Goal: Task Accomplishment & Management: Complete application form

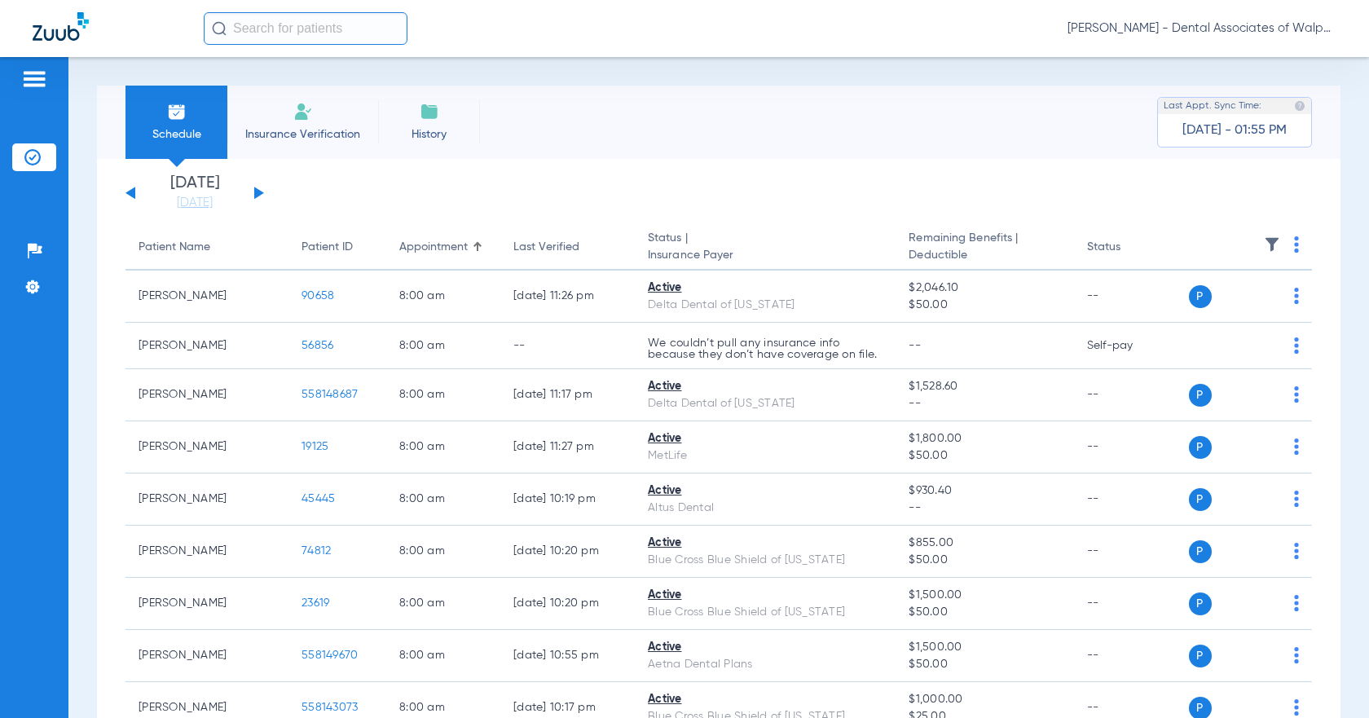
click at [234, 27] on input "text" at bounding box center [306, 28] width 204 height 33
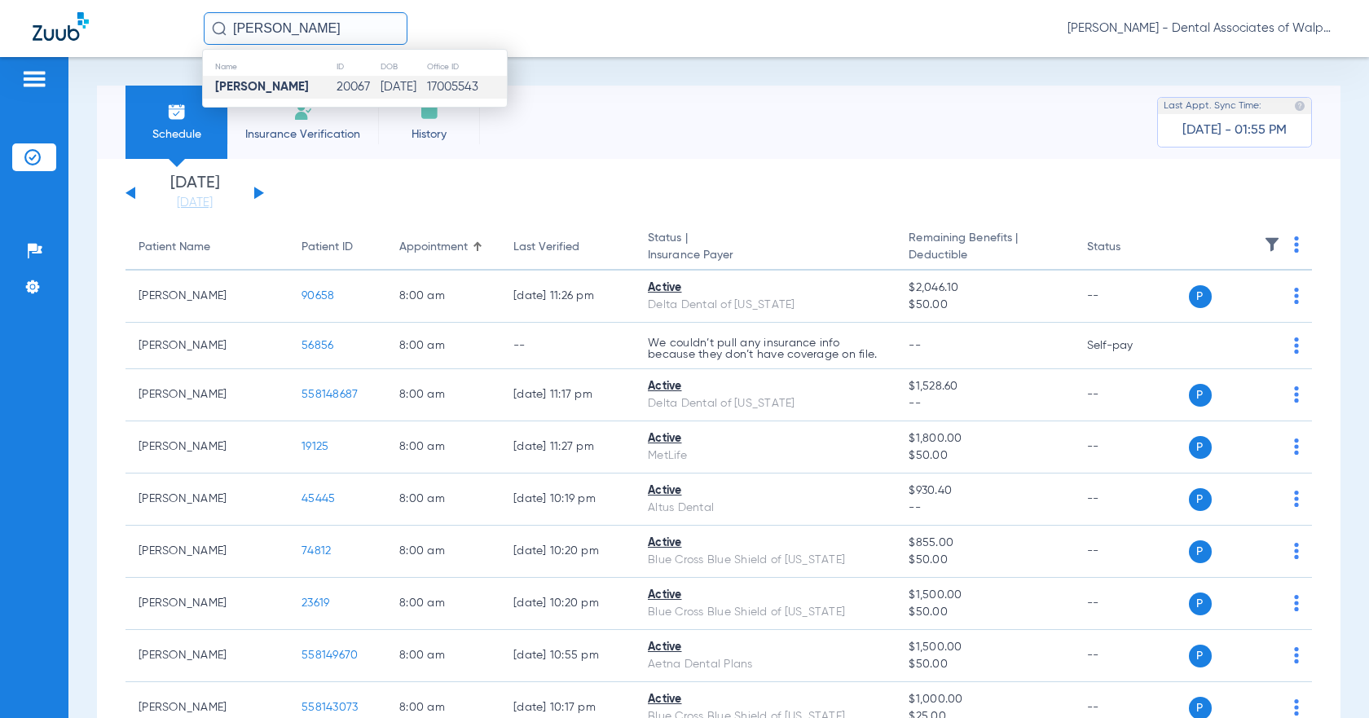
type input "[PERSON_NAME]"
click at [254, 95] on td "[PERSON_NAME]" at bounding box center [269, 87] width 133 height 23
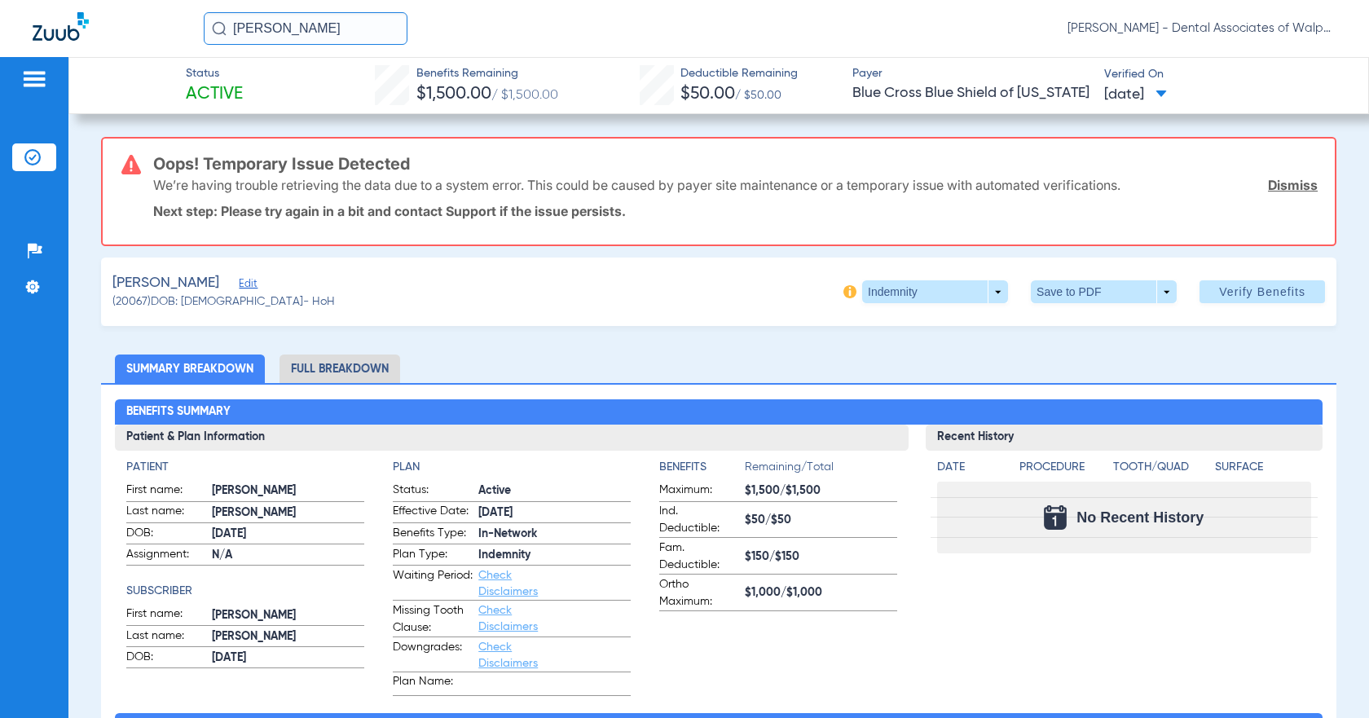
click at [334, 370] on li "Full Breakdown" at bounding box center [340, 369] width 121 height 29
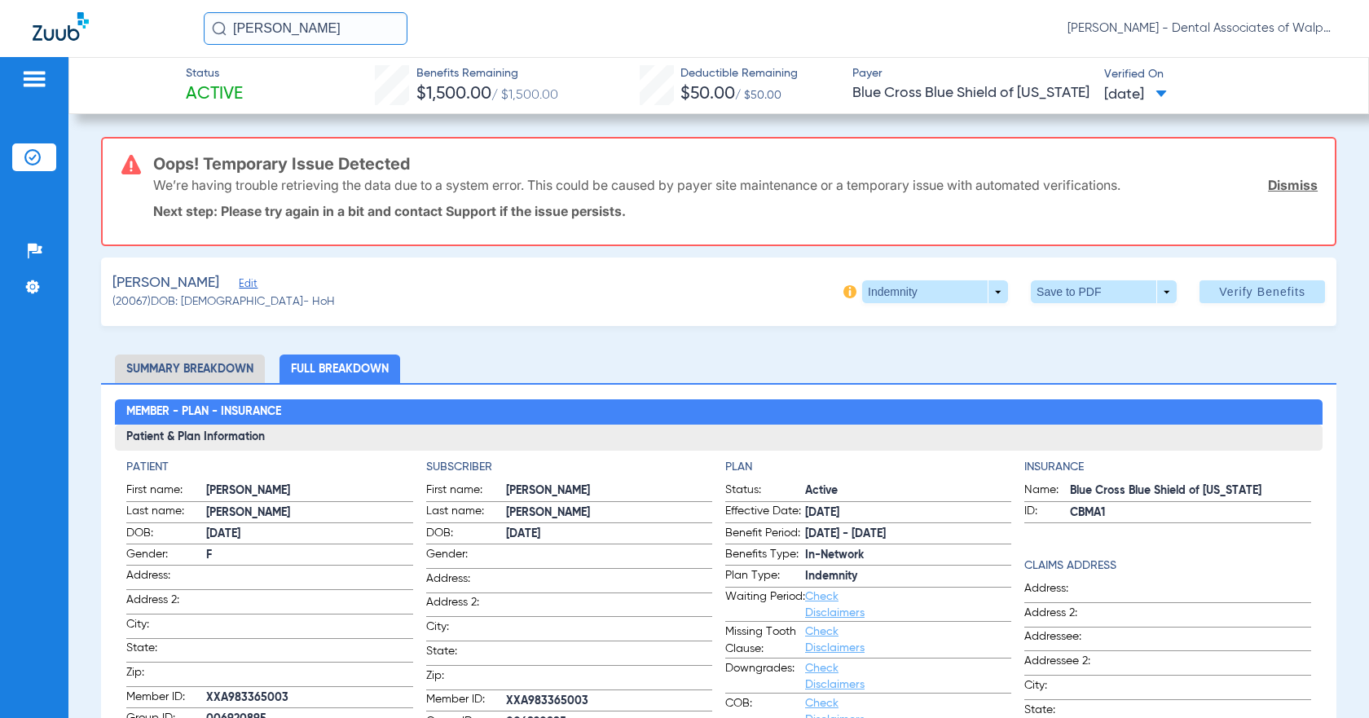
click at [30, 78] on img at bounding box center [34, 79] width 26 height 20
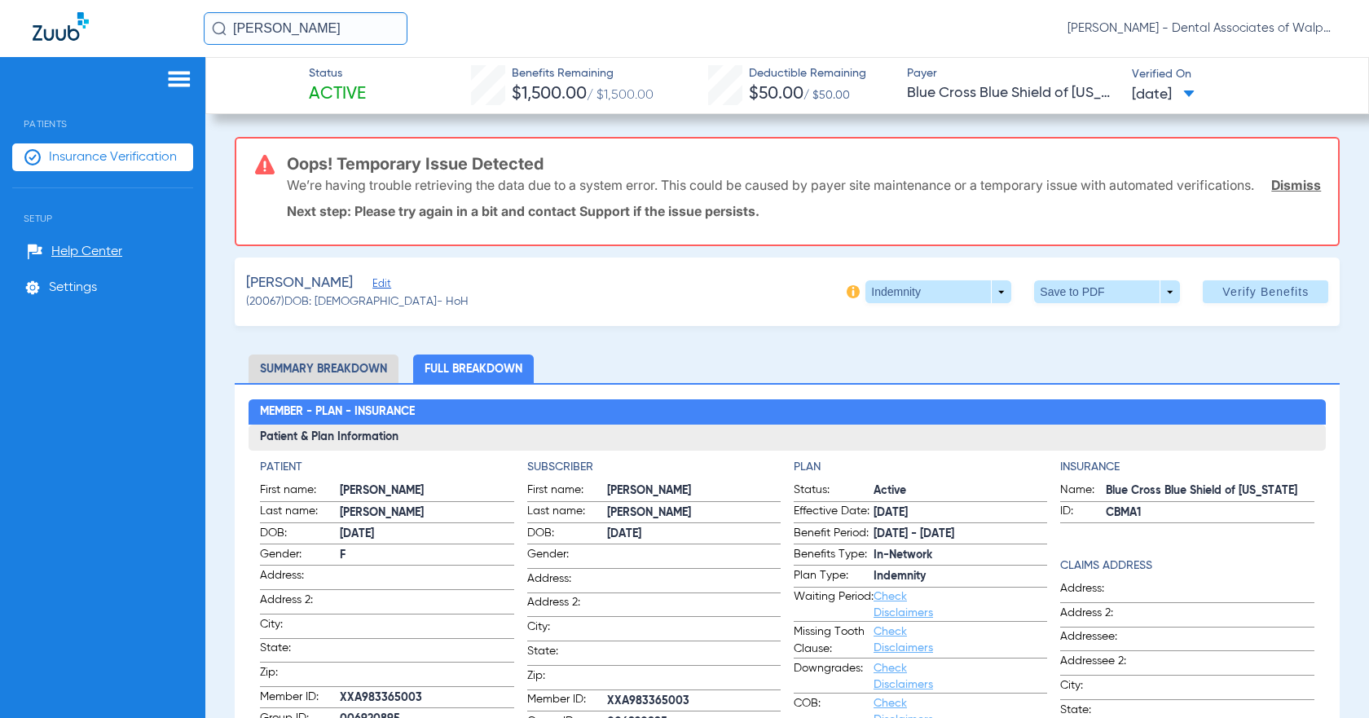
click at [99, 159] on span "Insurance Verification" at bounding box center [113, 157] width 128 height 16
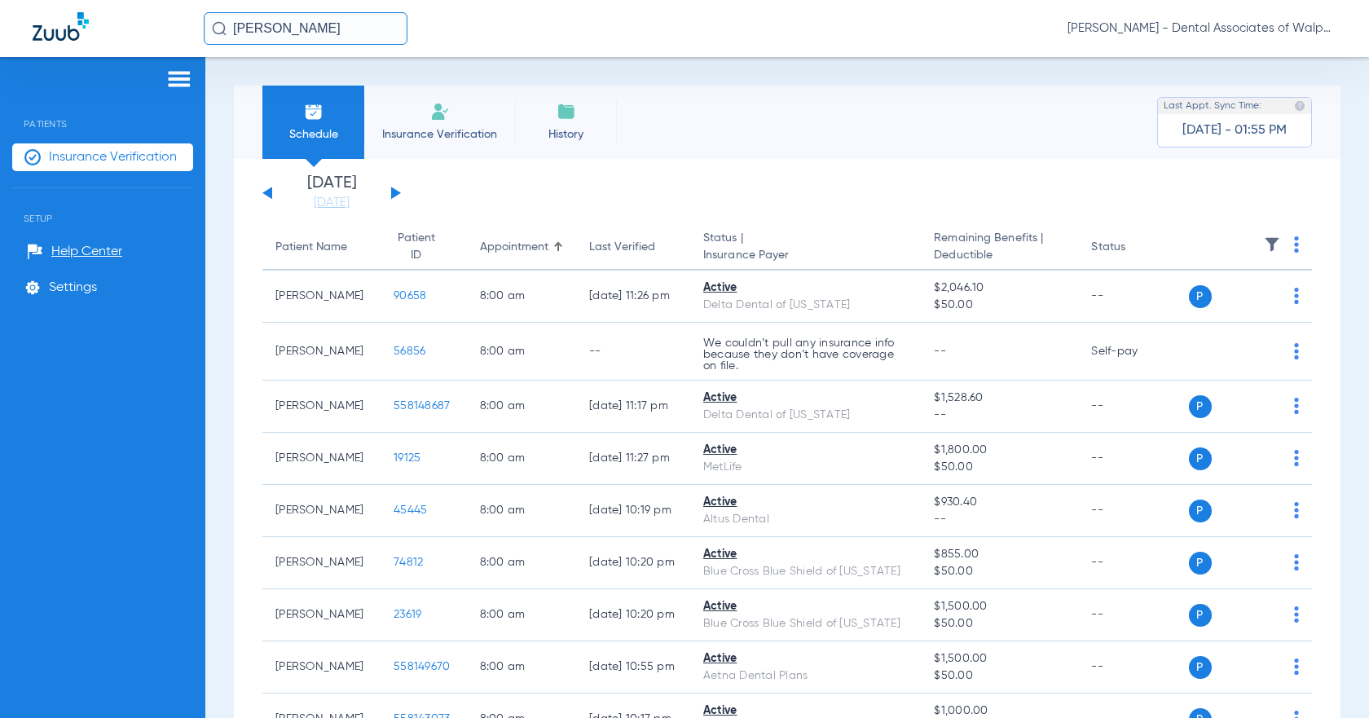
click at [423, 135] on span "Insurance Verification" at bounding box center [440, 134] width 126 height 16
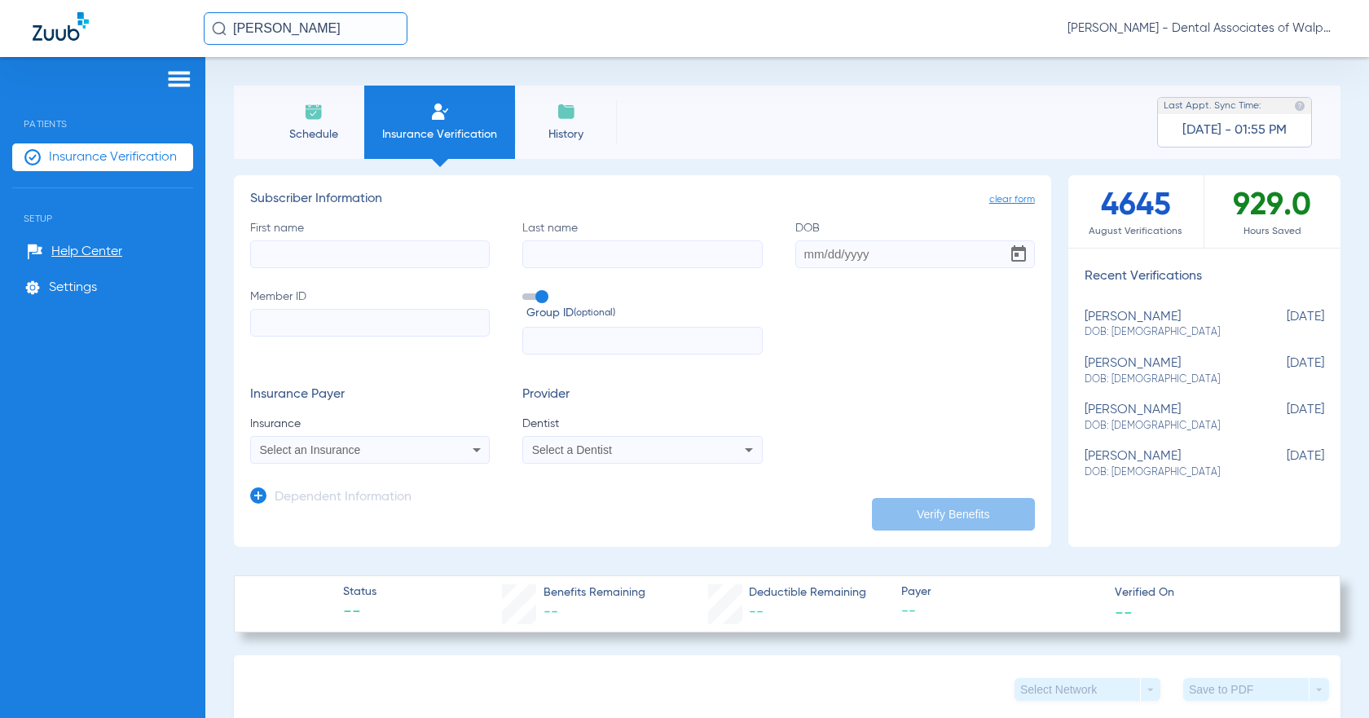
click at [278, 266] on input "First name" at bounding box center [370, 254] width 240 height 28
type input "[PERSON_NAME]"
type input "garin"
type input "[DATE]"
click at [262, 320] on input "Member ID" at bounding box center [370, 323] width 240 height 28
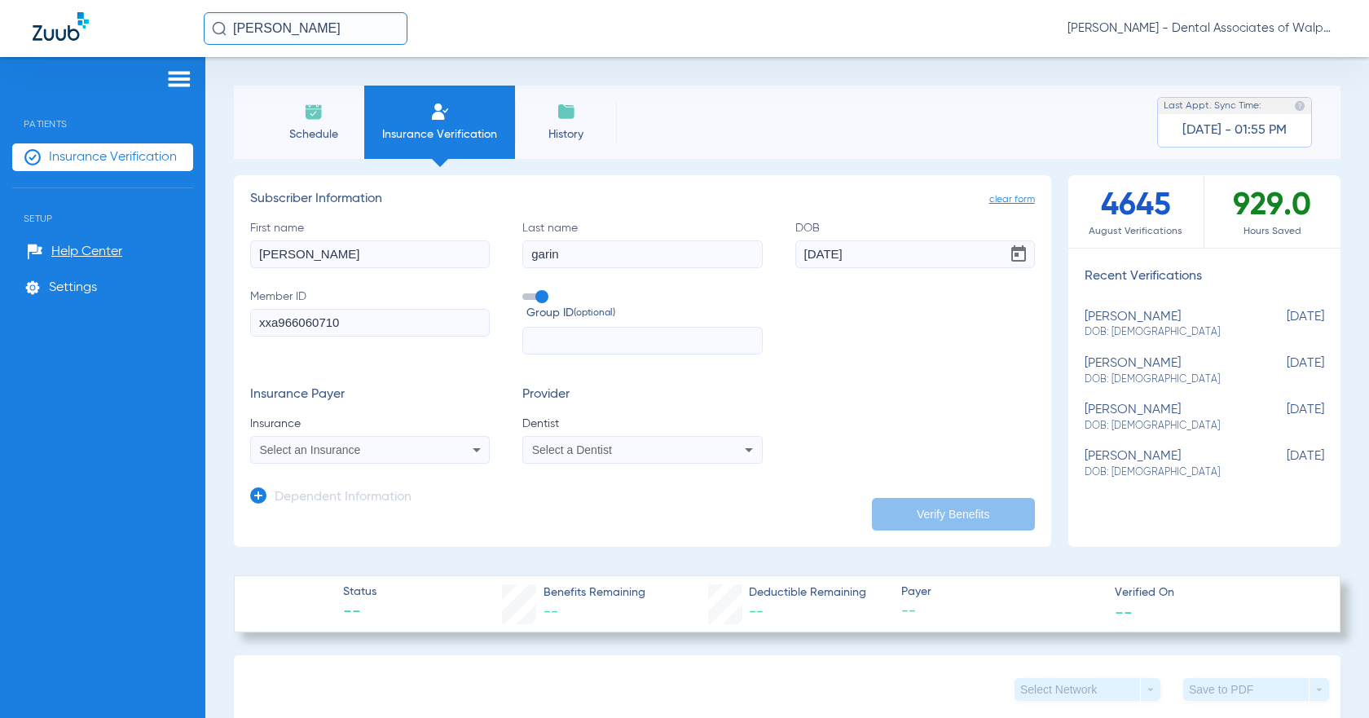
type input "xxa966060710"
click at [477, 450] on icon at bounding box center [477, 450] width 20 height 20
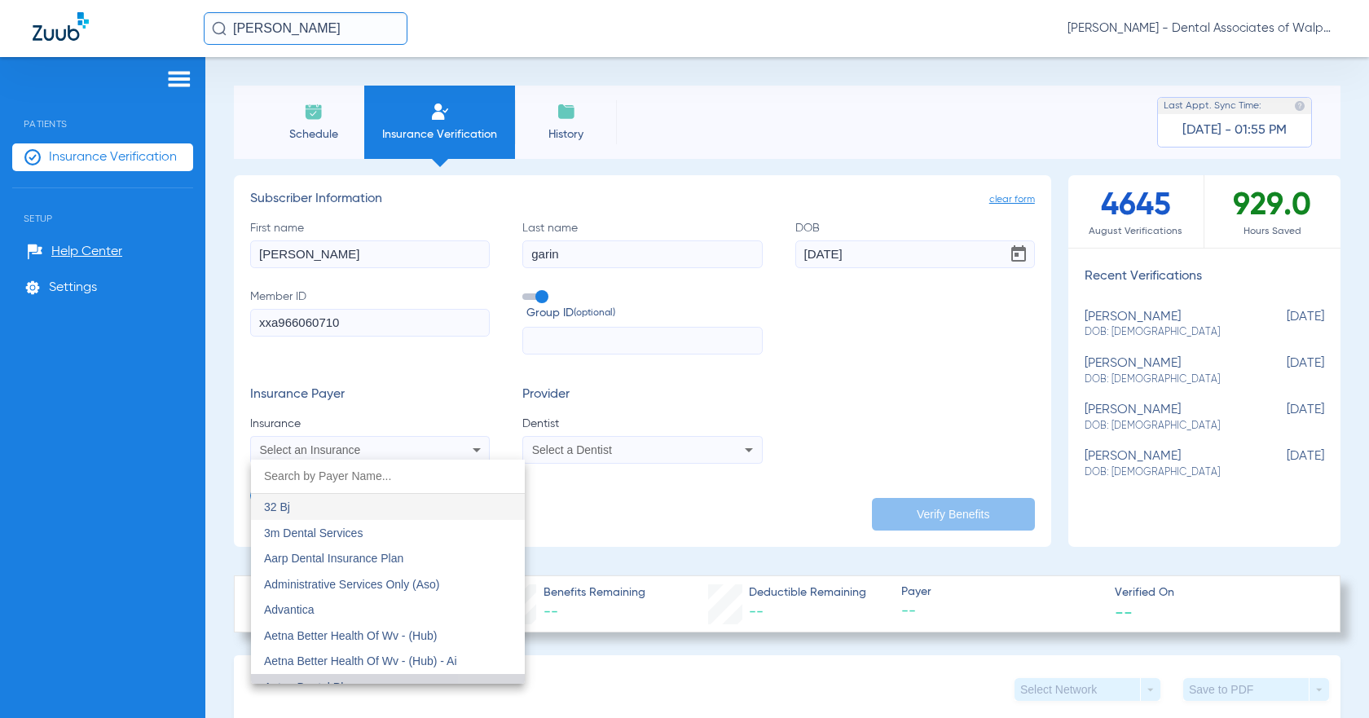
click at [512, 675] on mat-option "Aetna Dental Plans" at bounding box center [388, 687] width 274 height 26
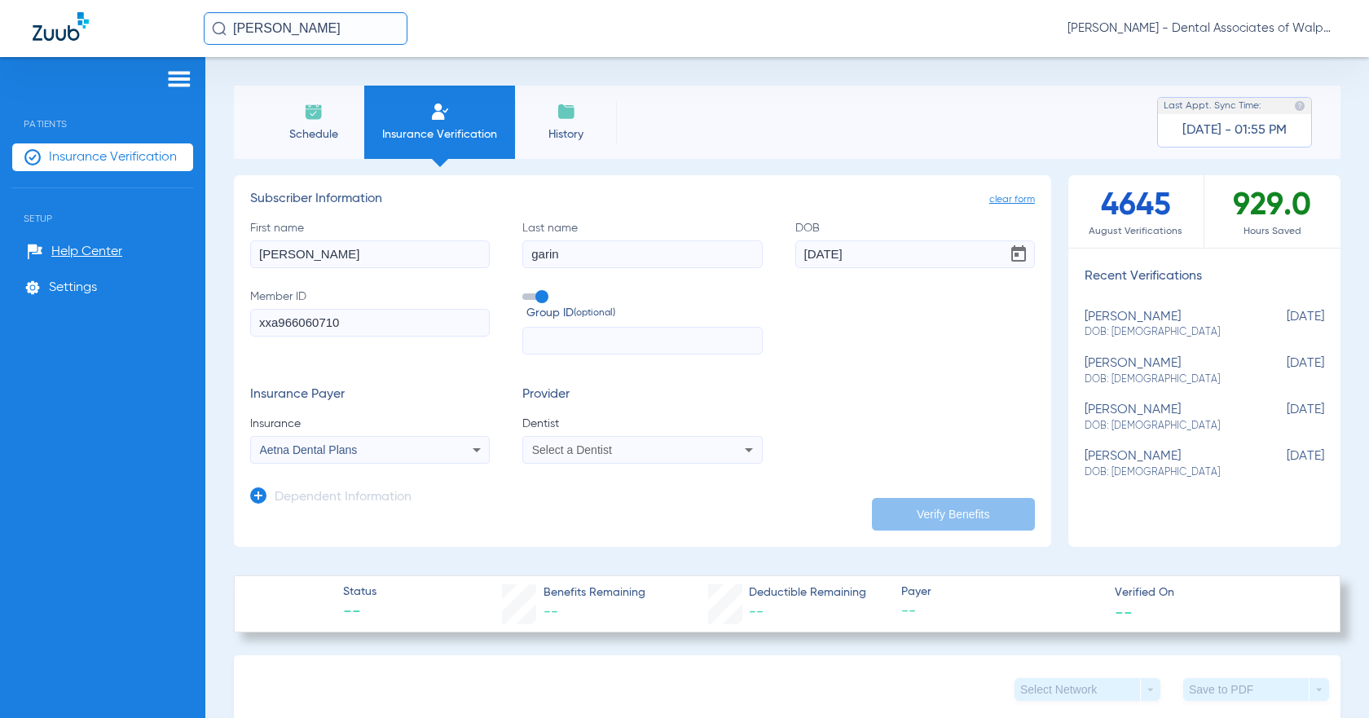
click at [474, 452] on icon at bounding box center [477, 450] width 8 height 4
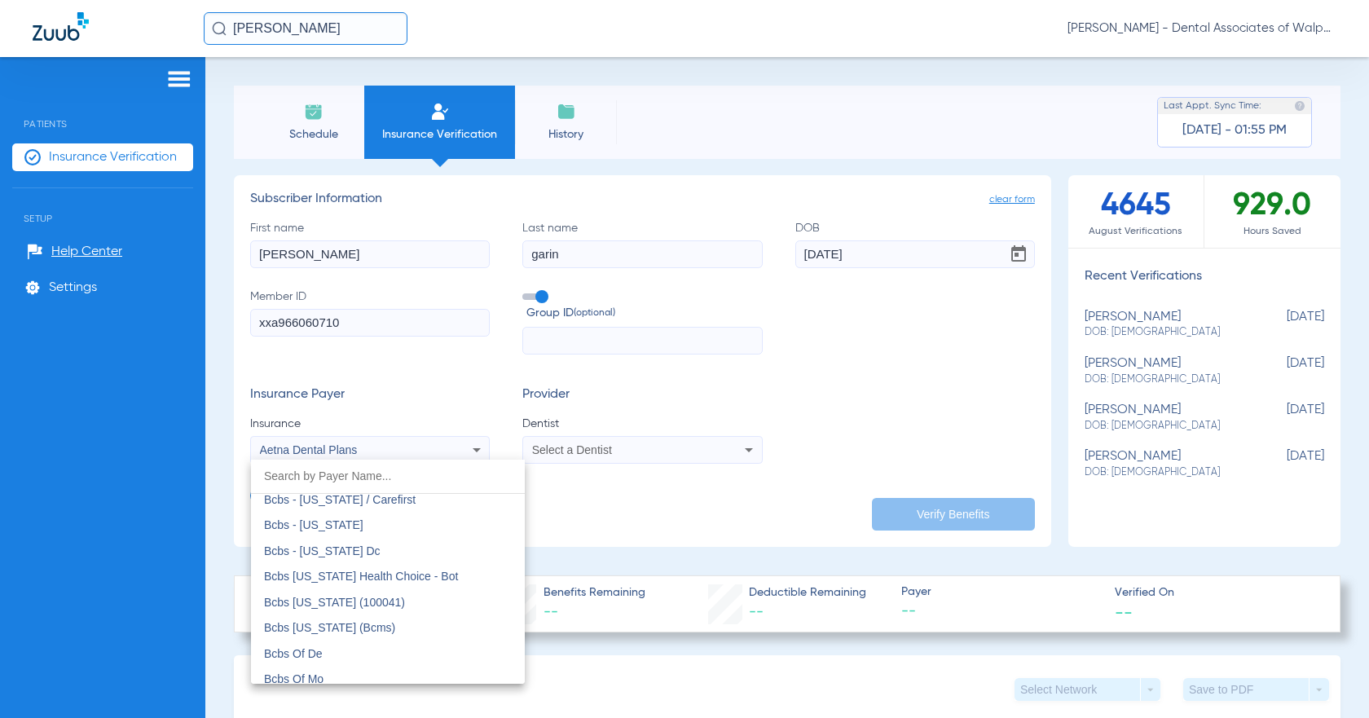
scroll to position [766, 0]
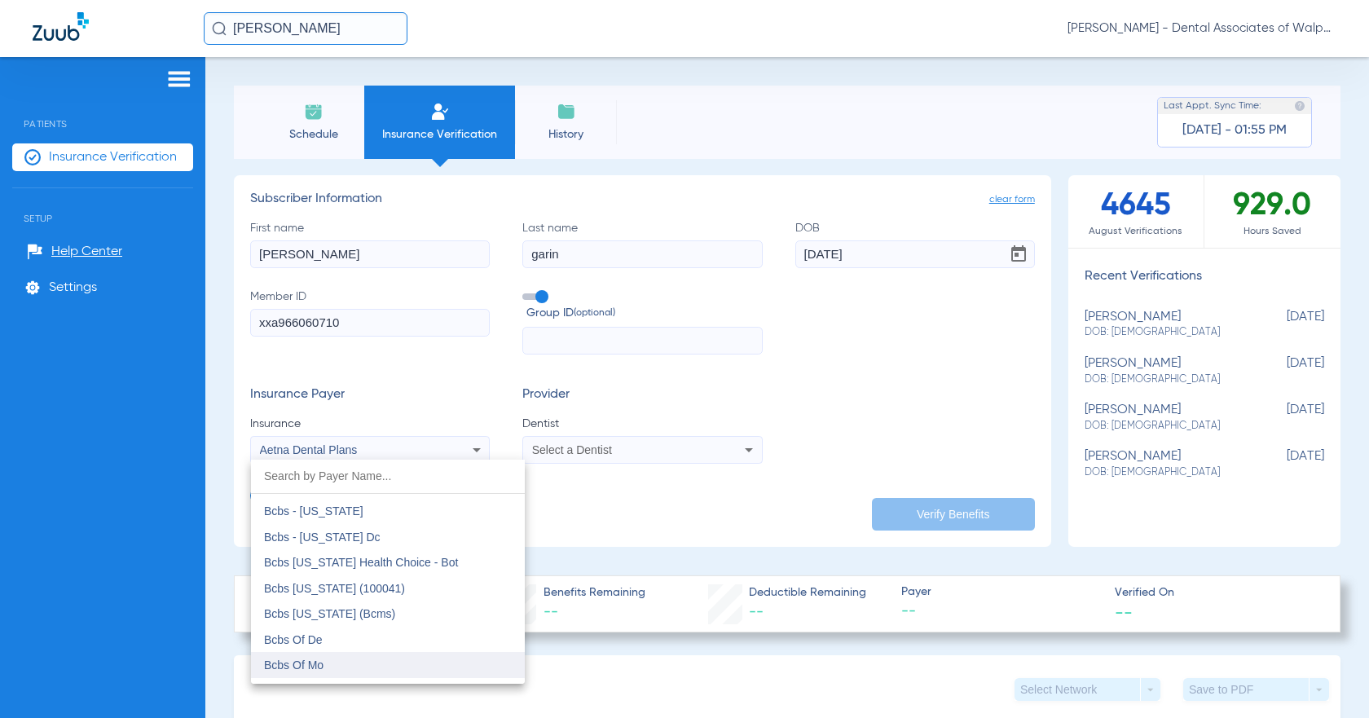
click at [512, 668] on mat-option "Bcbs Of Mo" at bounding box center [388, 665] width 274 height 26
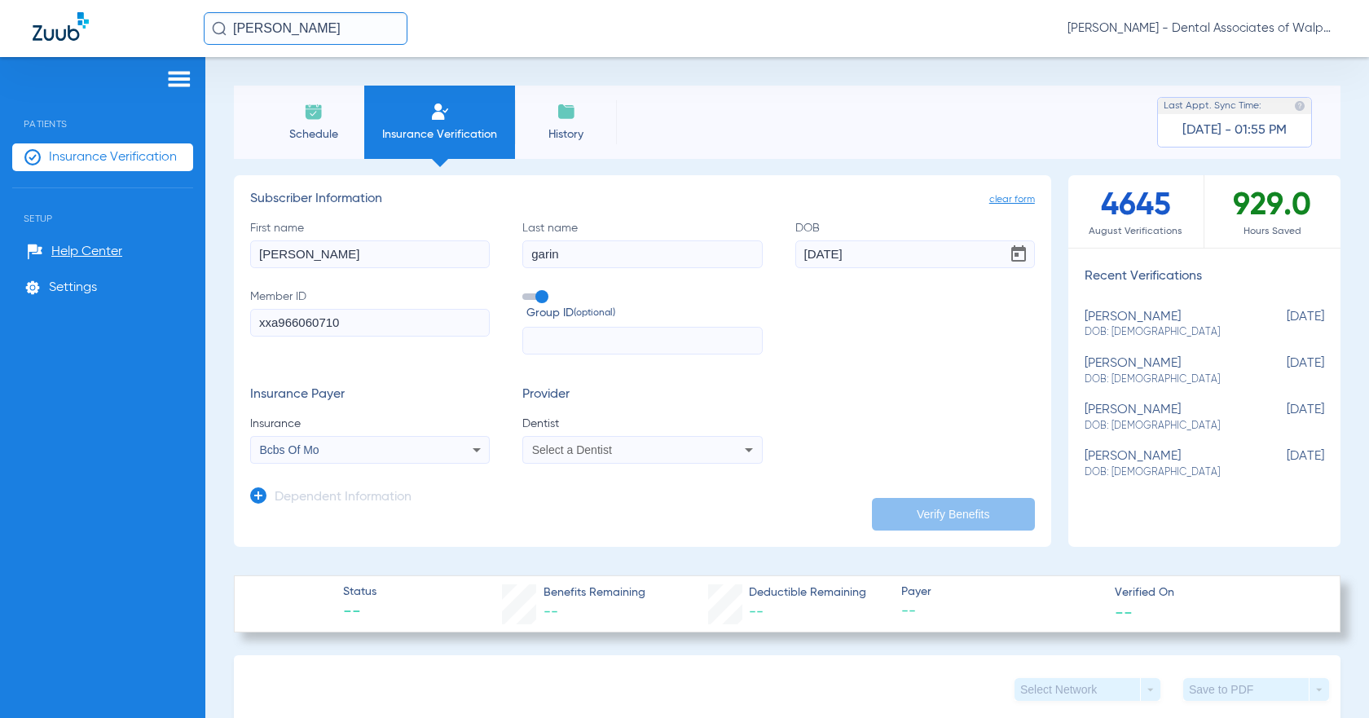
click at [474, 448] on icon at bounding box center [477, 450] width 20 height 20
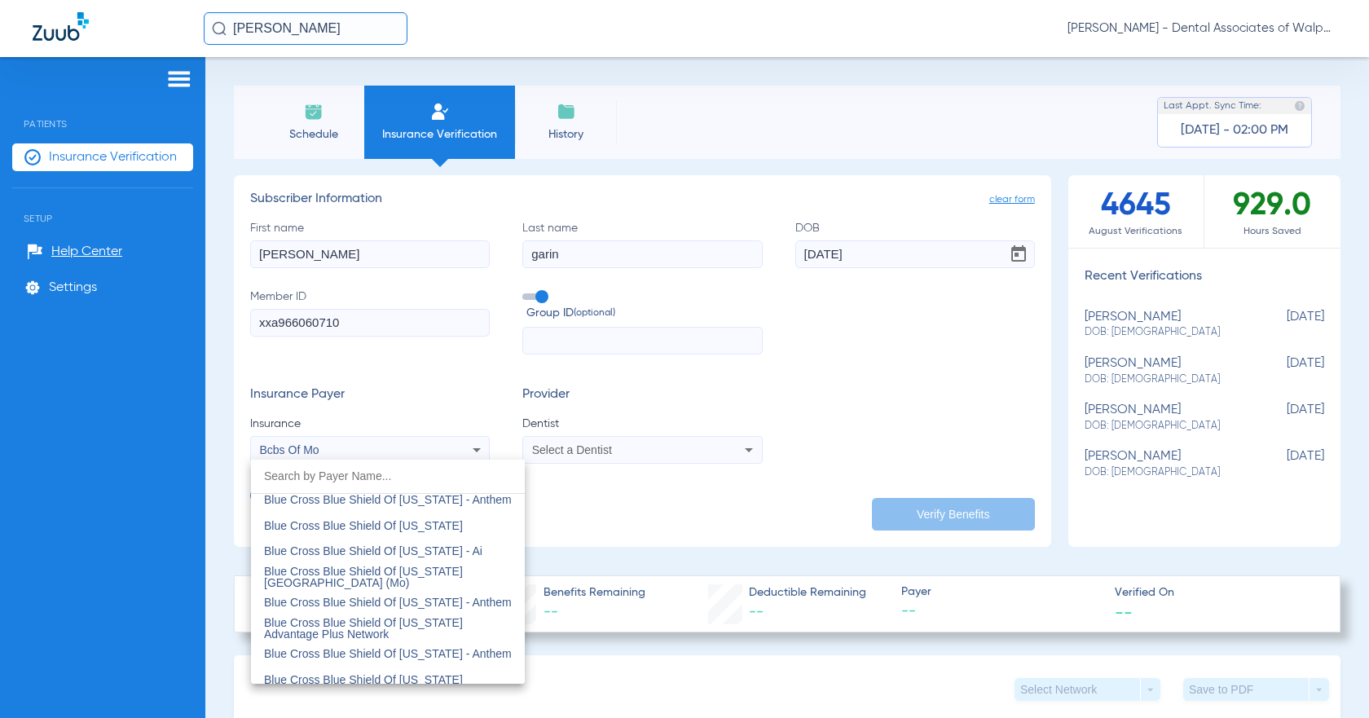
scroll to position [1478, 0]
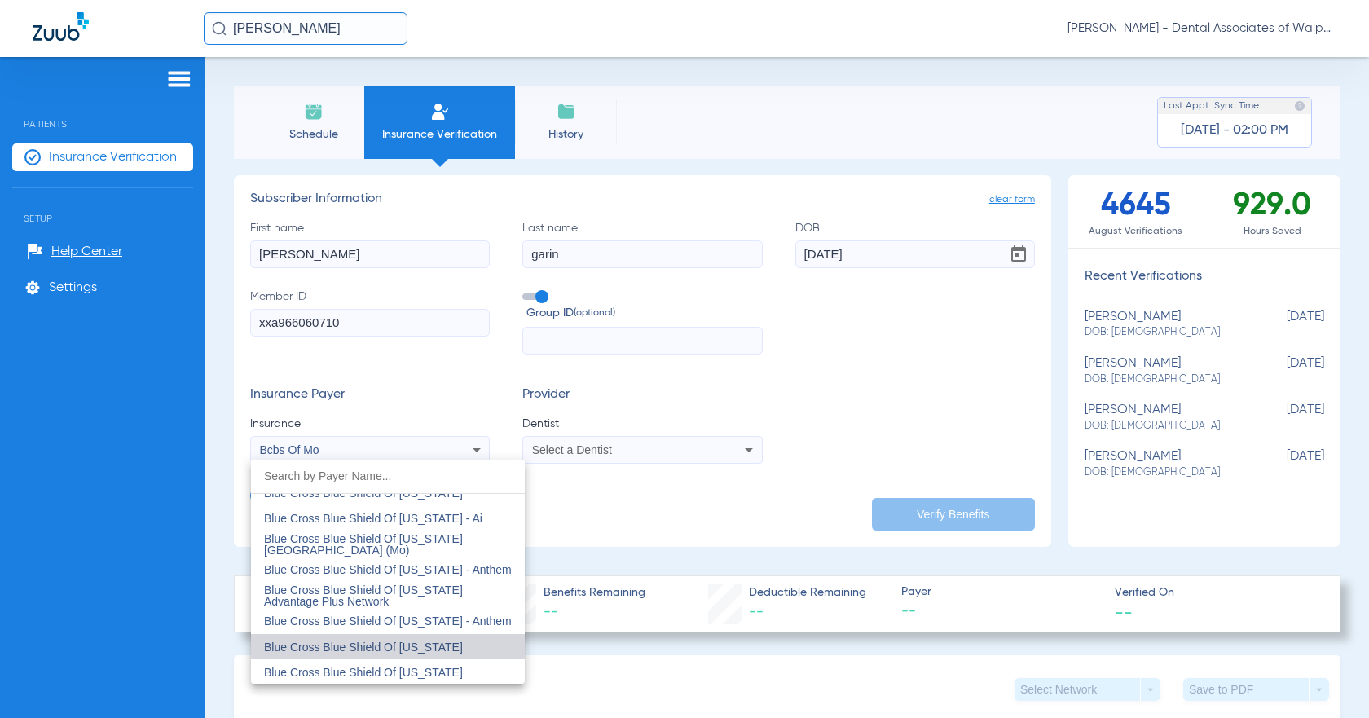
click at [440, 650] on span "Blue Cross Blue Shield Of [US_STATE]" at bounding box center [363, 647] width 199 height 13
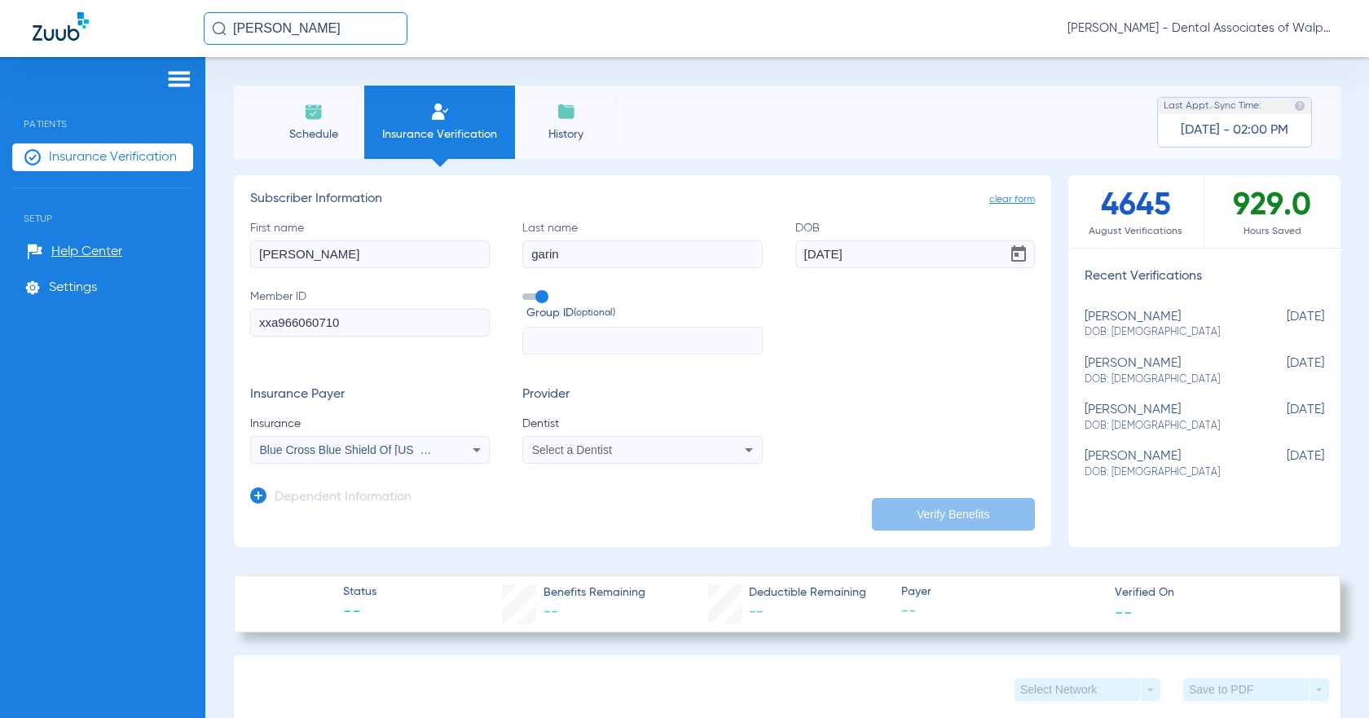
click at [659, 452] on icon at bounding box center [749, 450] width 20 height 20
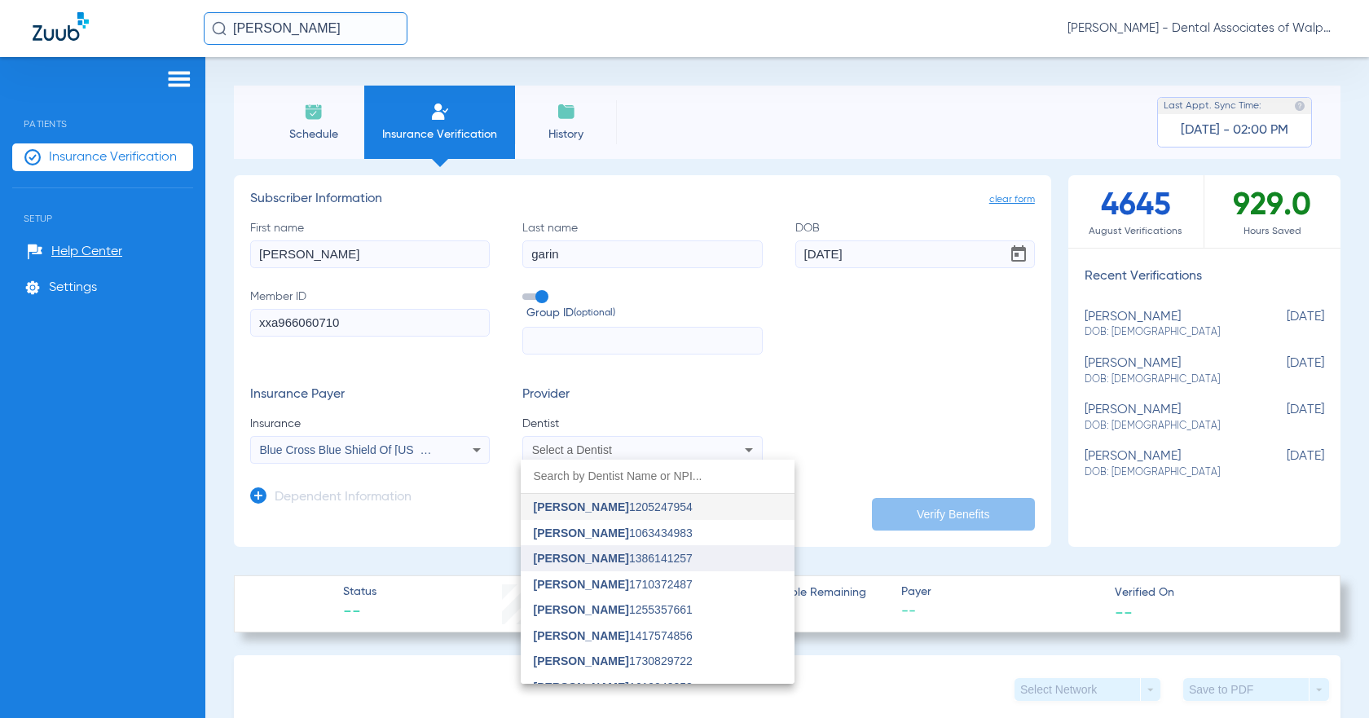
click at [635, 556] on span "[PERSON_NAME] 1386141257" at bounding box center [613, 558] width 159 height 11
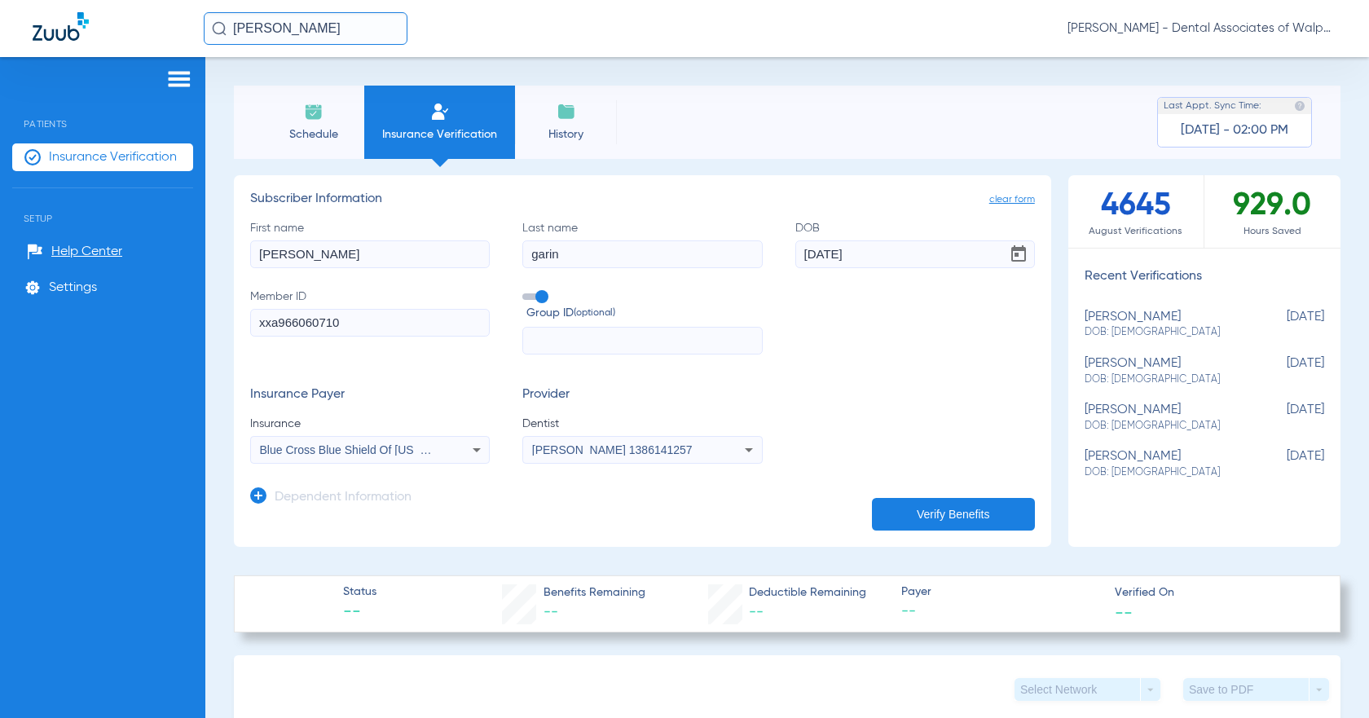
click at [659, 517] on button "Verify Benefits" at bounding box center [953, 514] width 163 height 33
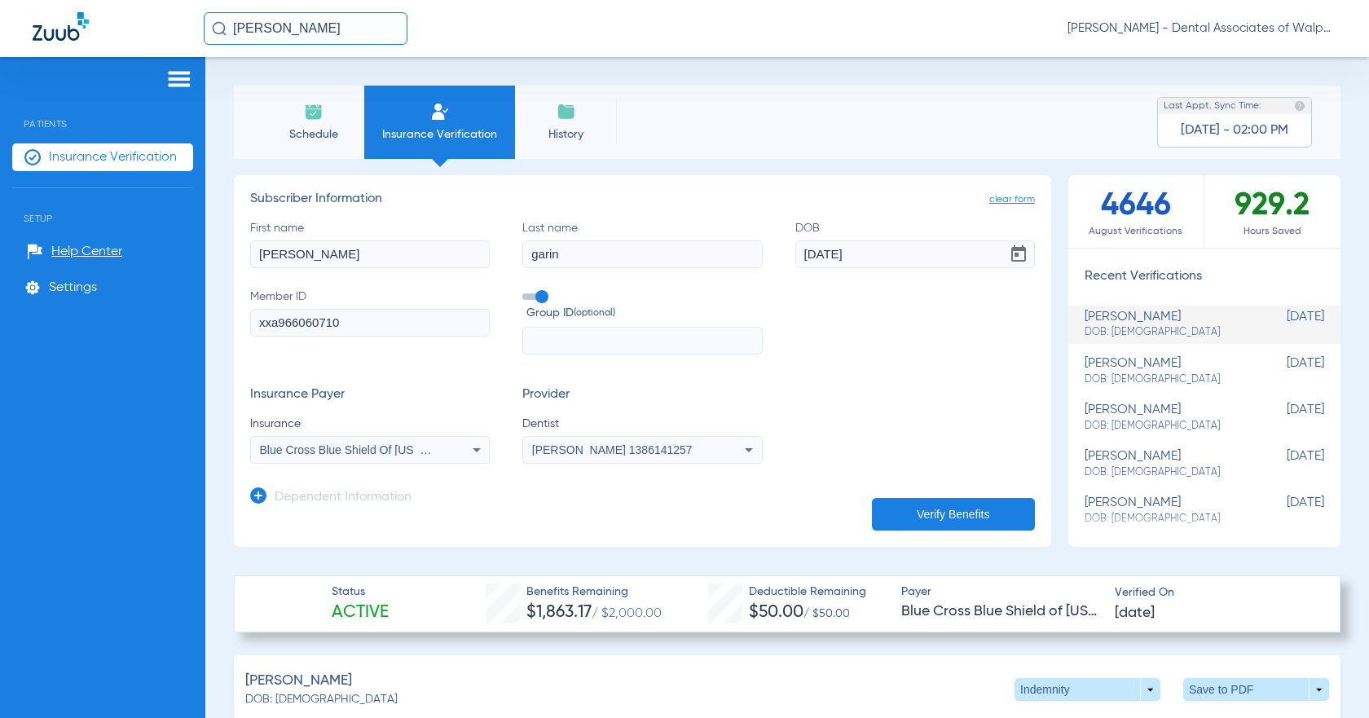
click at [659, 526] on ul "[PERSON_NAME] DOB: [DEMOGRAPHIC_DATA] [DEMOGRAPHIC_DATA] [PERSON_NAME] DOB: [DE…" at bounding box center [1204, 409] width 272 height 249
click at [659, 509] on button "Verify Benefits" at bounding box center [953, 514] width 163 height 33
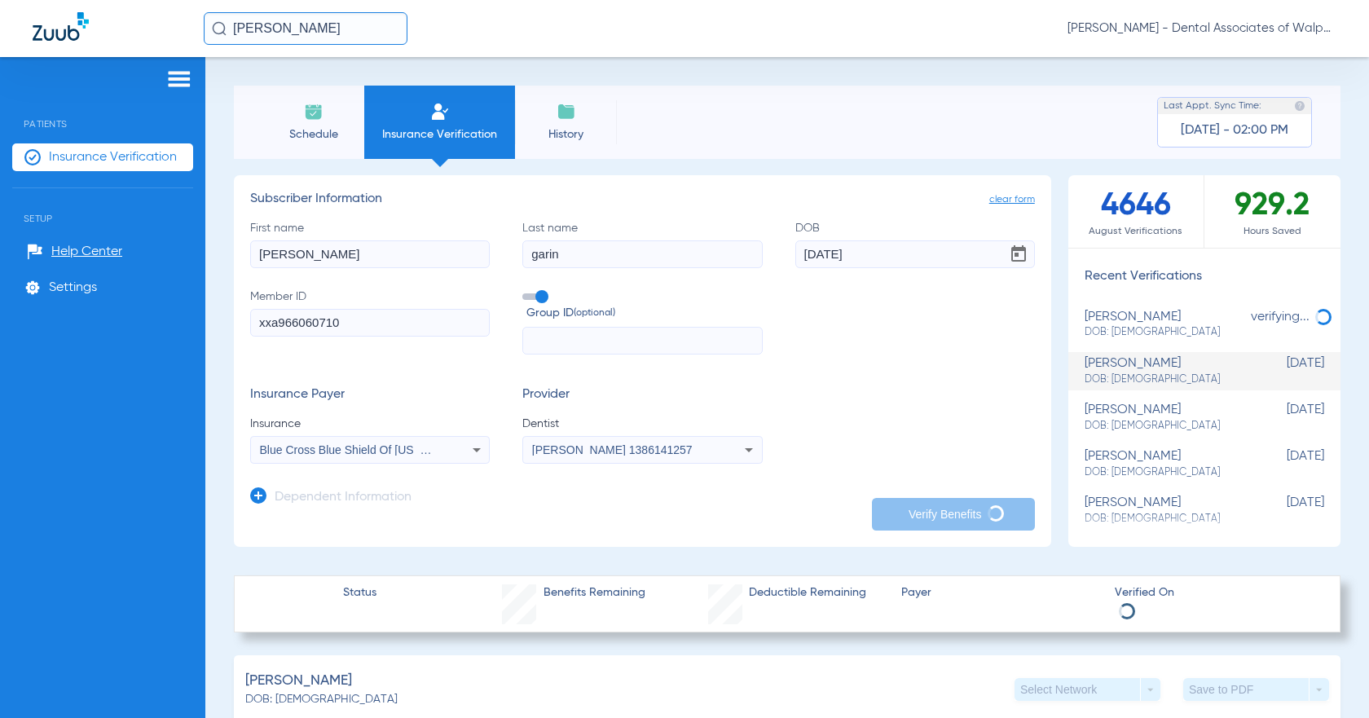
click at [533, 254] on input "garin" at bounding box center [642, 254] width 240 height 28
type input "garin"
